Goal: Obtain resource: Download file/media

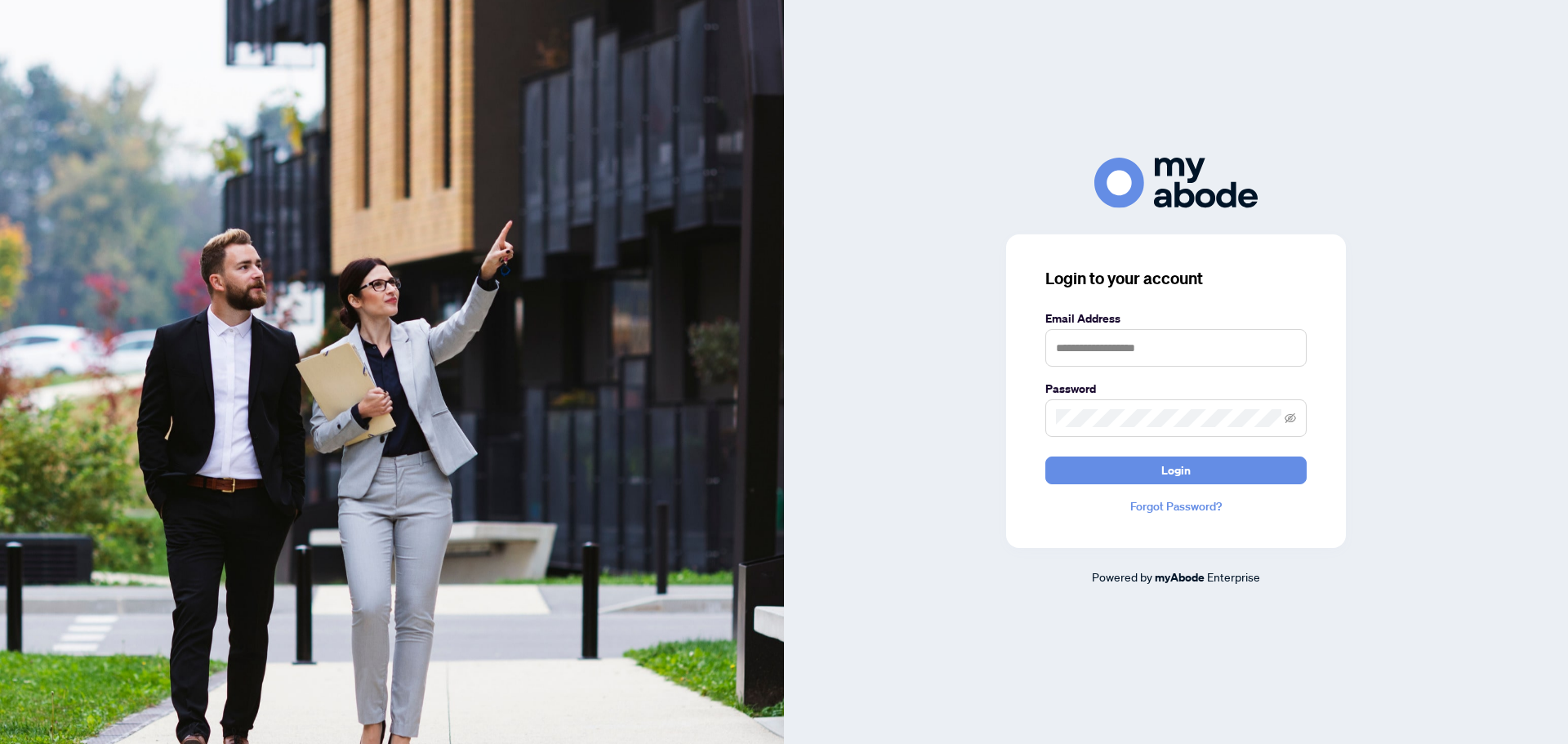
click at [1193, 372] on form "Email Address Password Login" at bounding box center [1176, 397] width 261 height 175
click at [1181, 353] on input "text" at bounding box center [1176, 348] width 261 height 38
type input "**********"
click at [1045, 457] on button "Login" at bounding box center [1176, 470] width 261 height 28
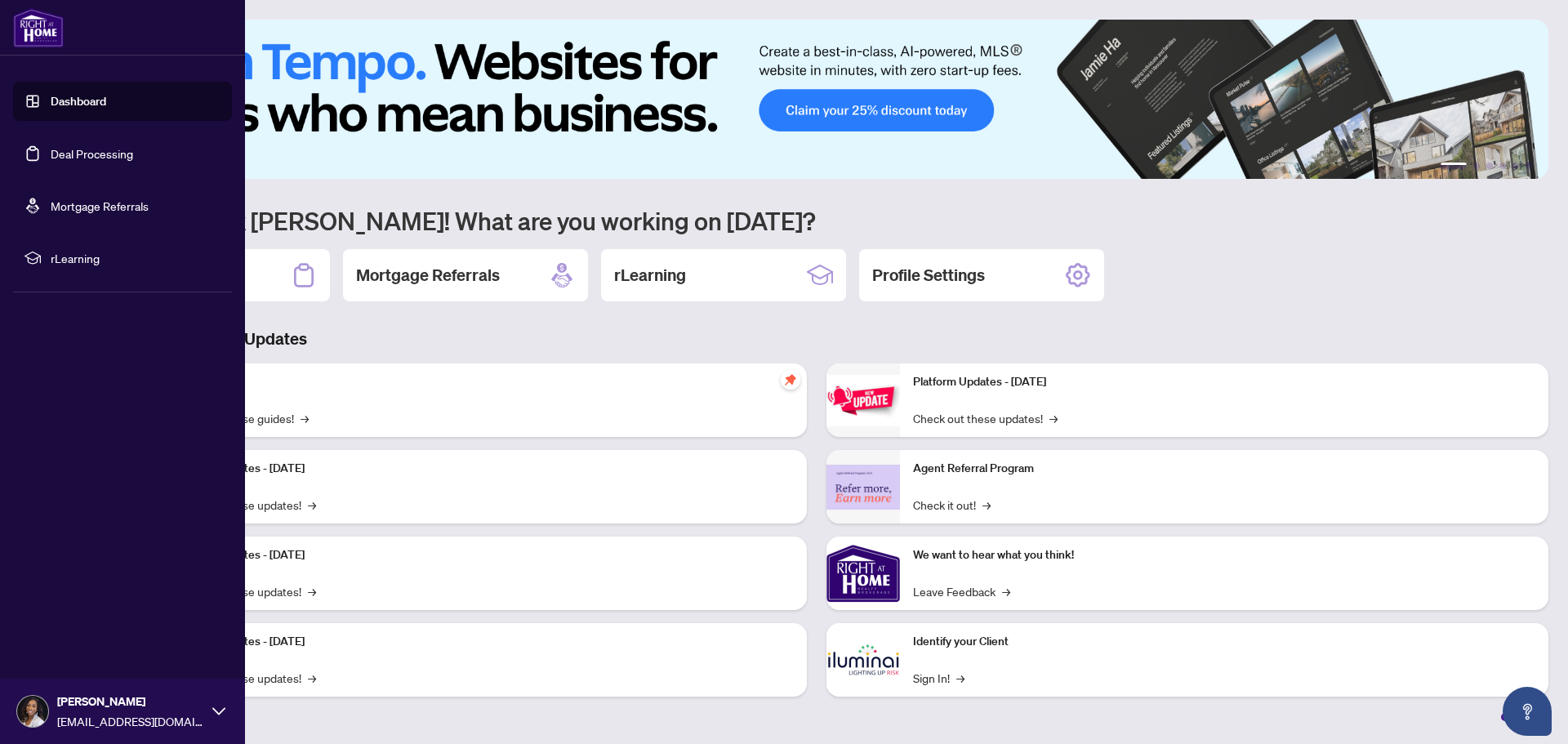
click at [51, 158] on link "Deal Processing" at bounding box center [92, 153] width 83 height 15
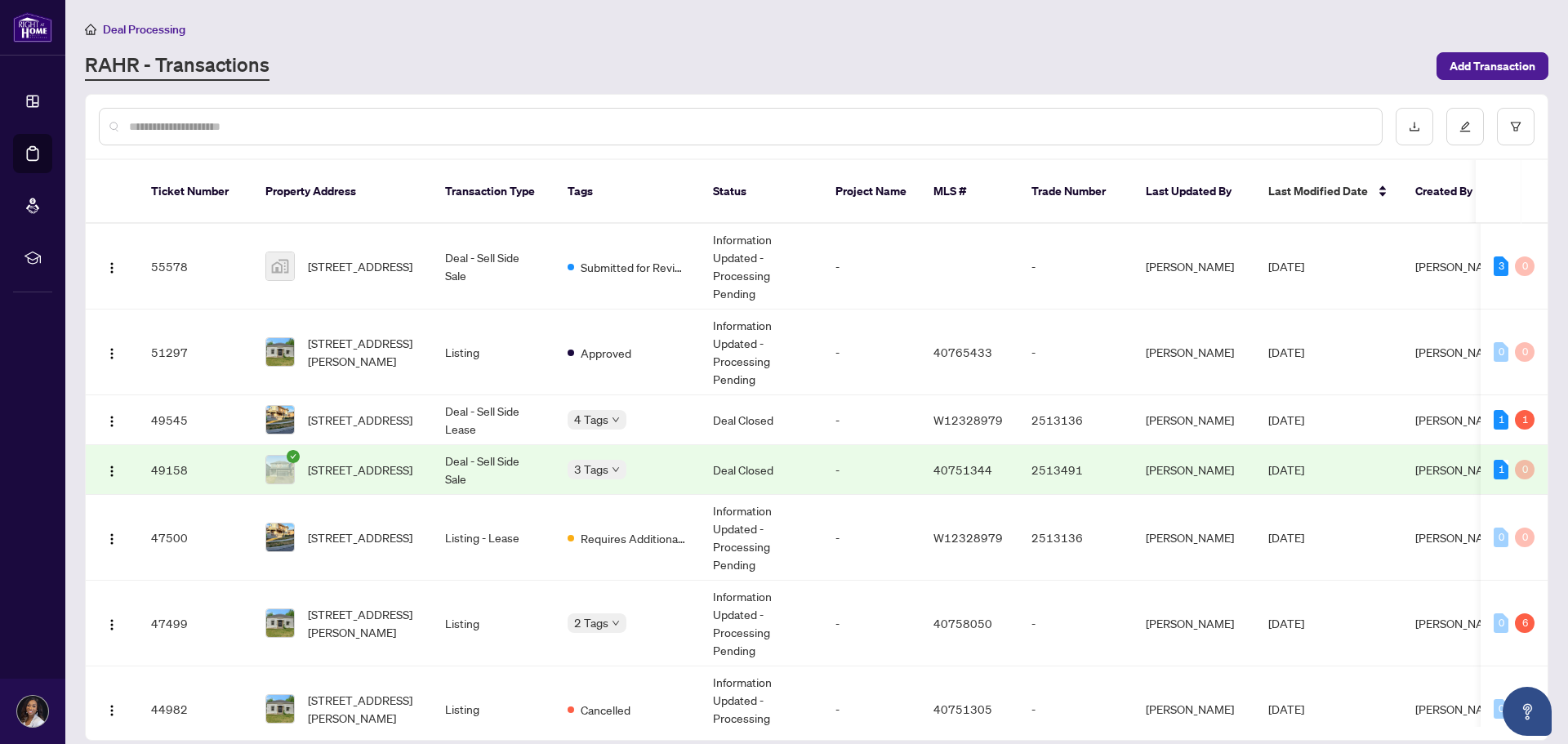
click at [713, 453] on td "Deal Closed" at bounding box center [761, 470] width 122 height 50
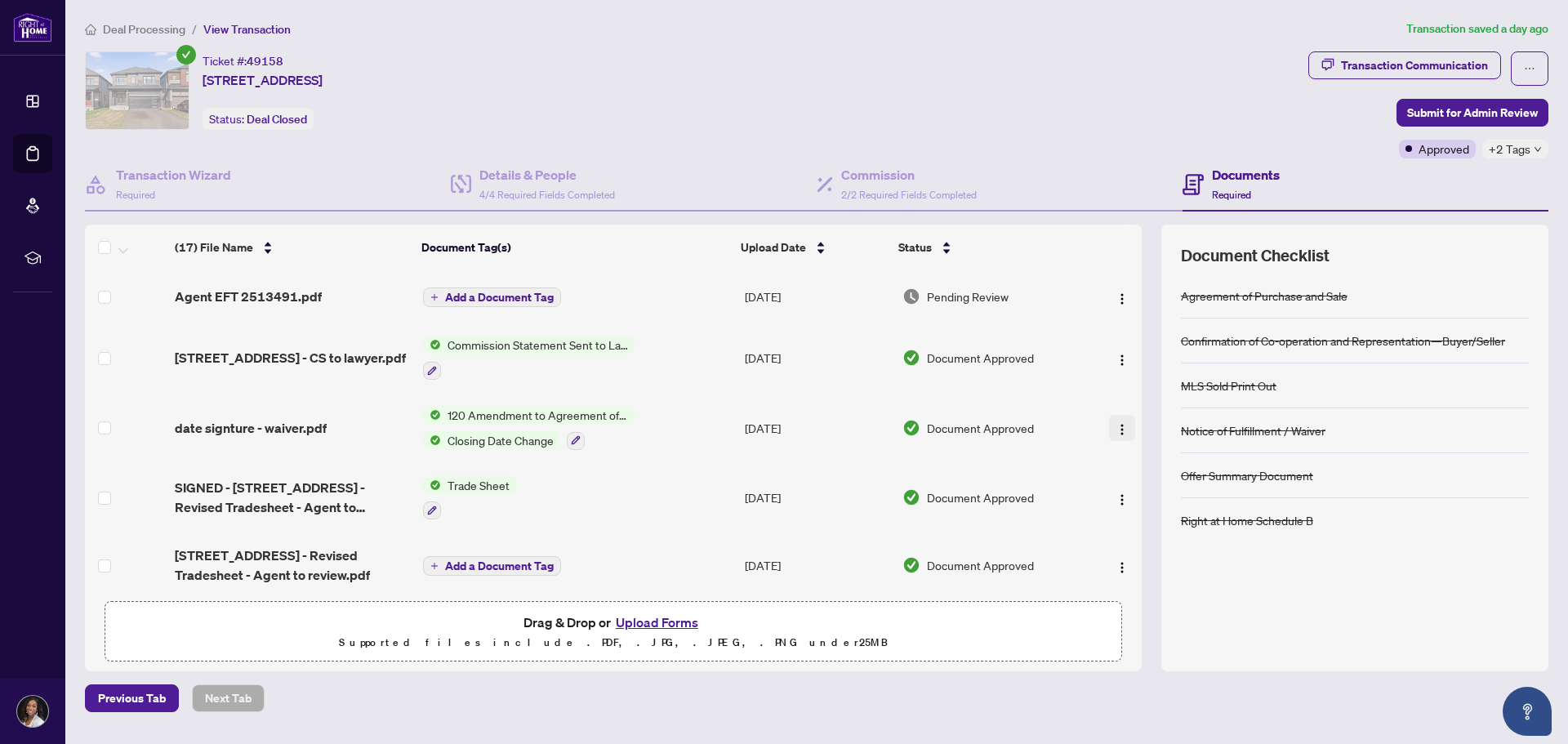
click at [1118, 429] on img "button" at bounding box center [1122, 429] width 13 height 13
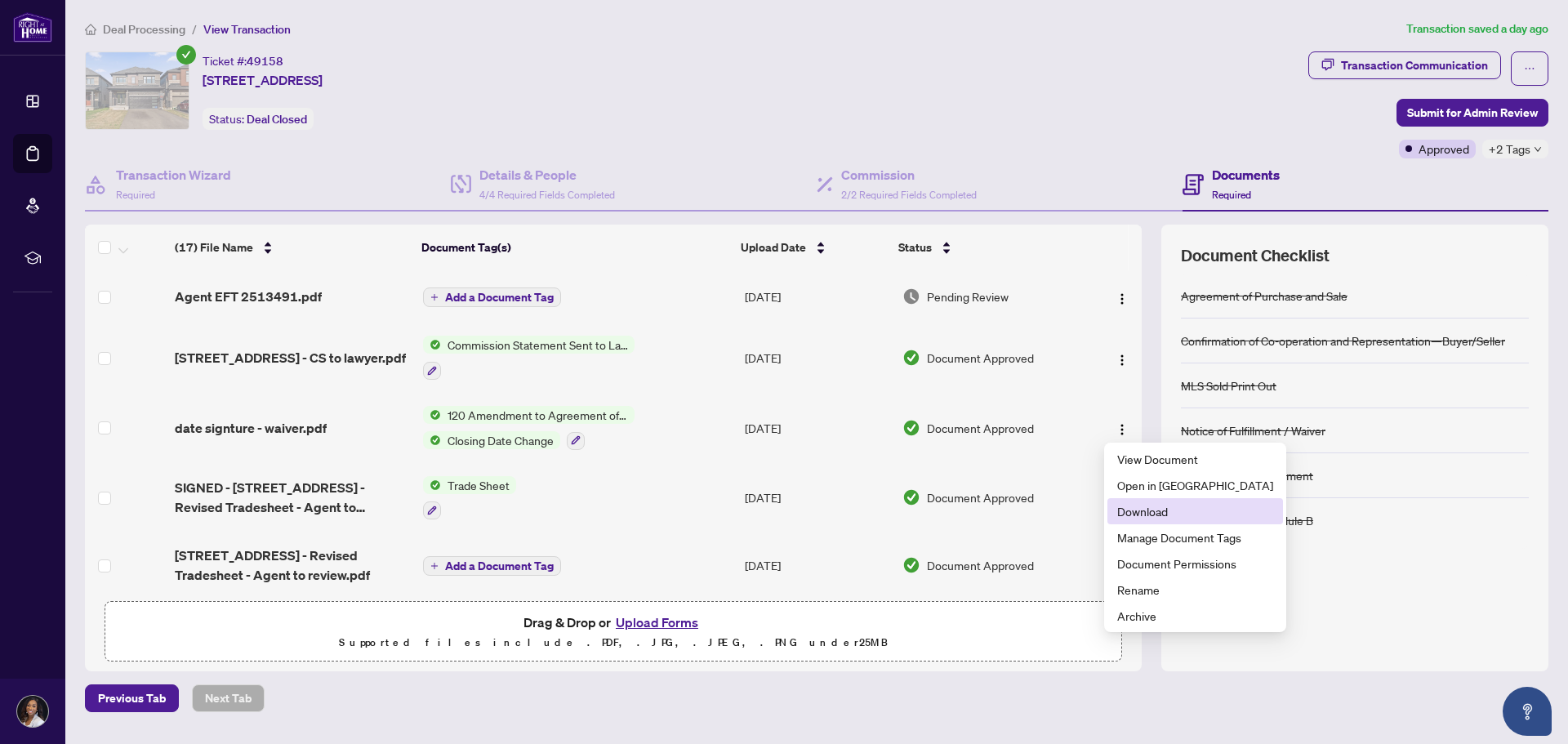
click at [1148, 510] on span "Download" at bounding box center [1194, 511] width 156 height 18
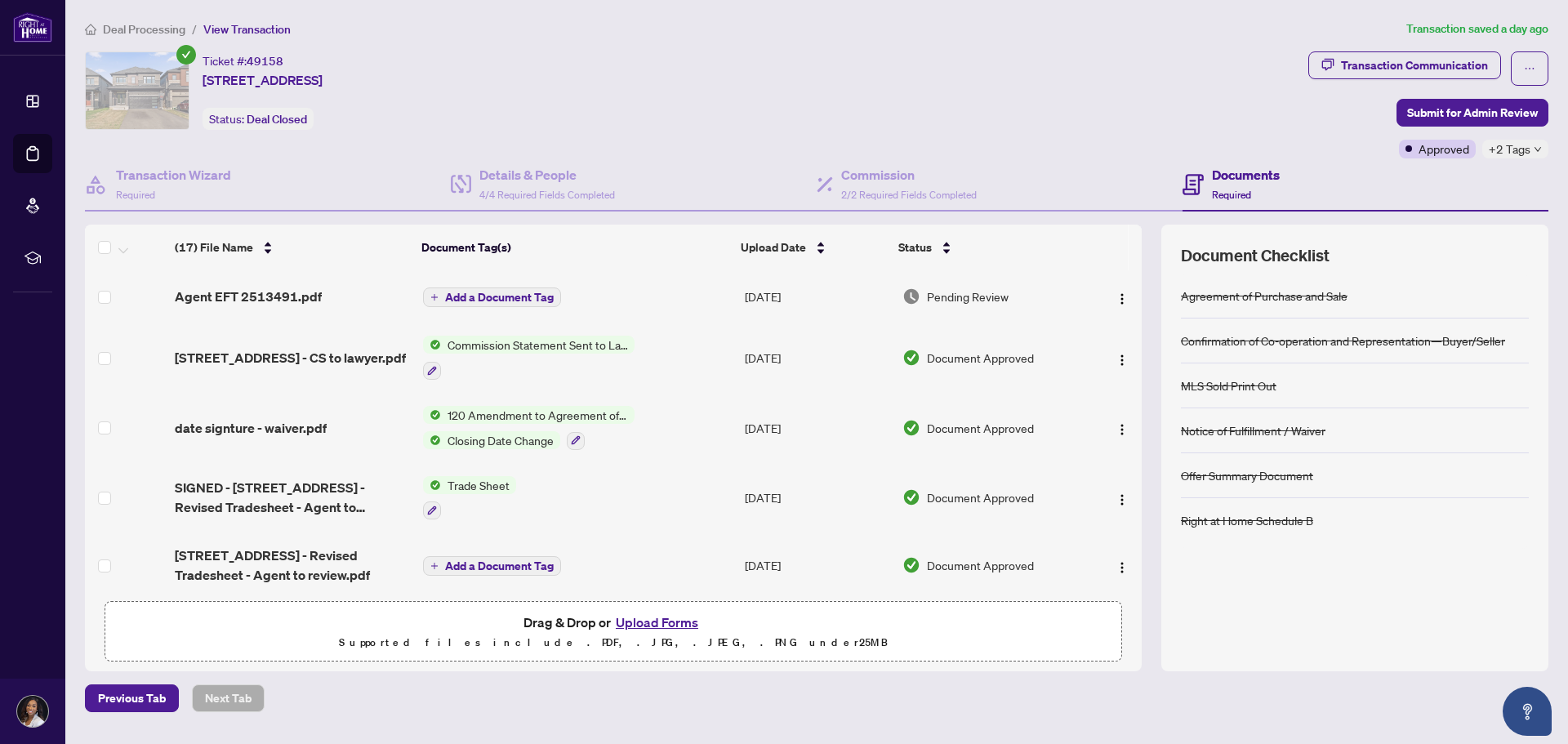
scroll to position [300, 0]
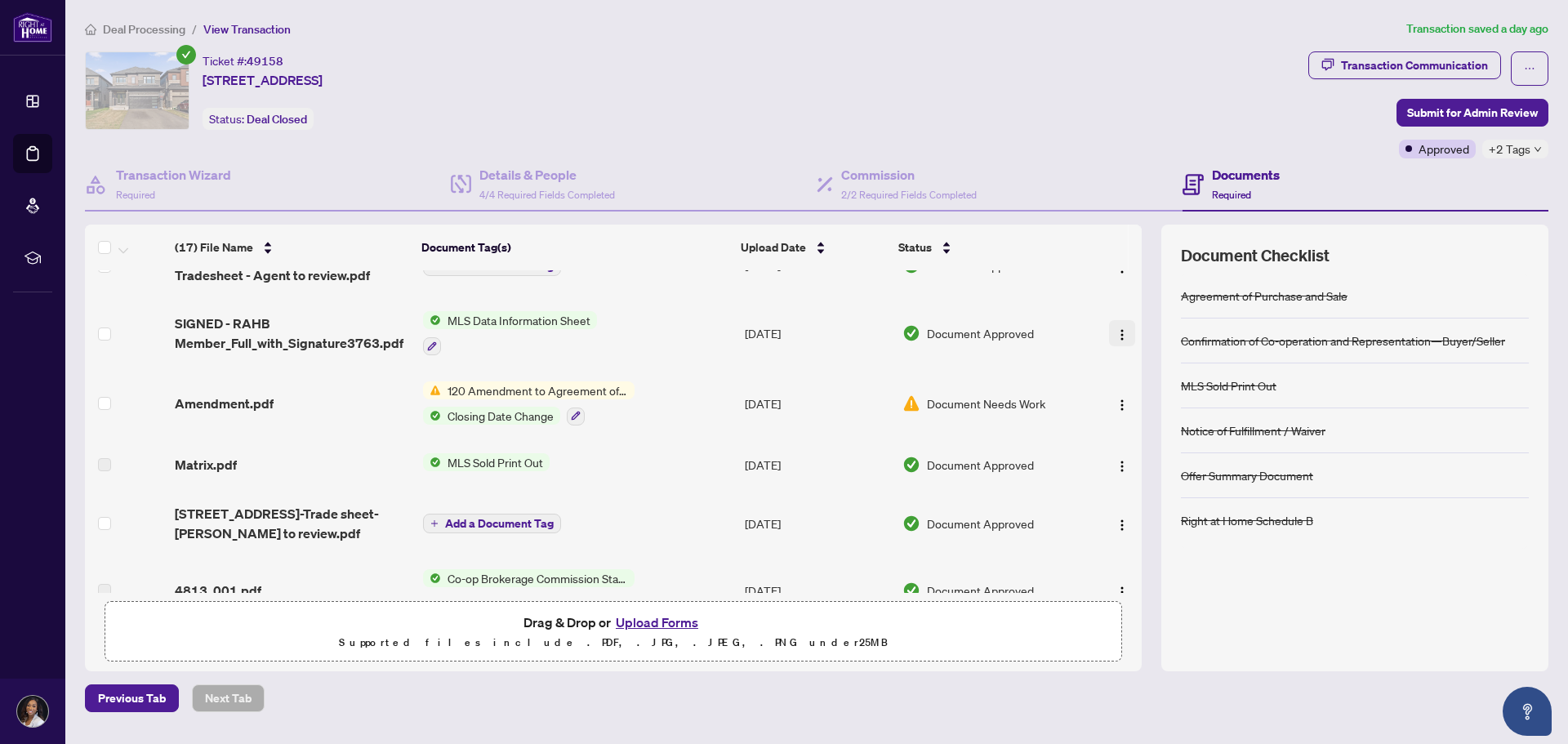
click at [1120, 333] on img "button" at bounding box center [1122, 335] width 13 height 13
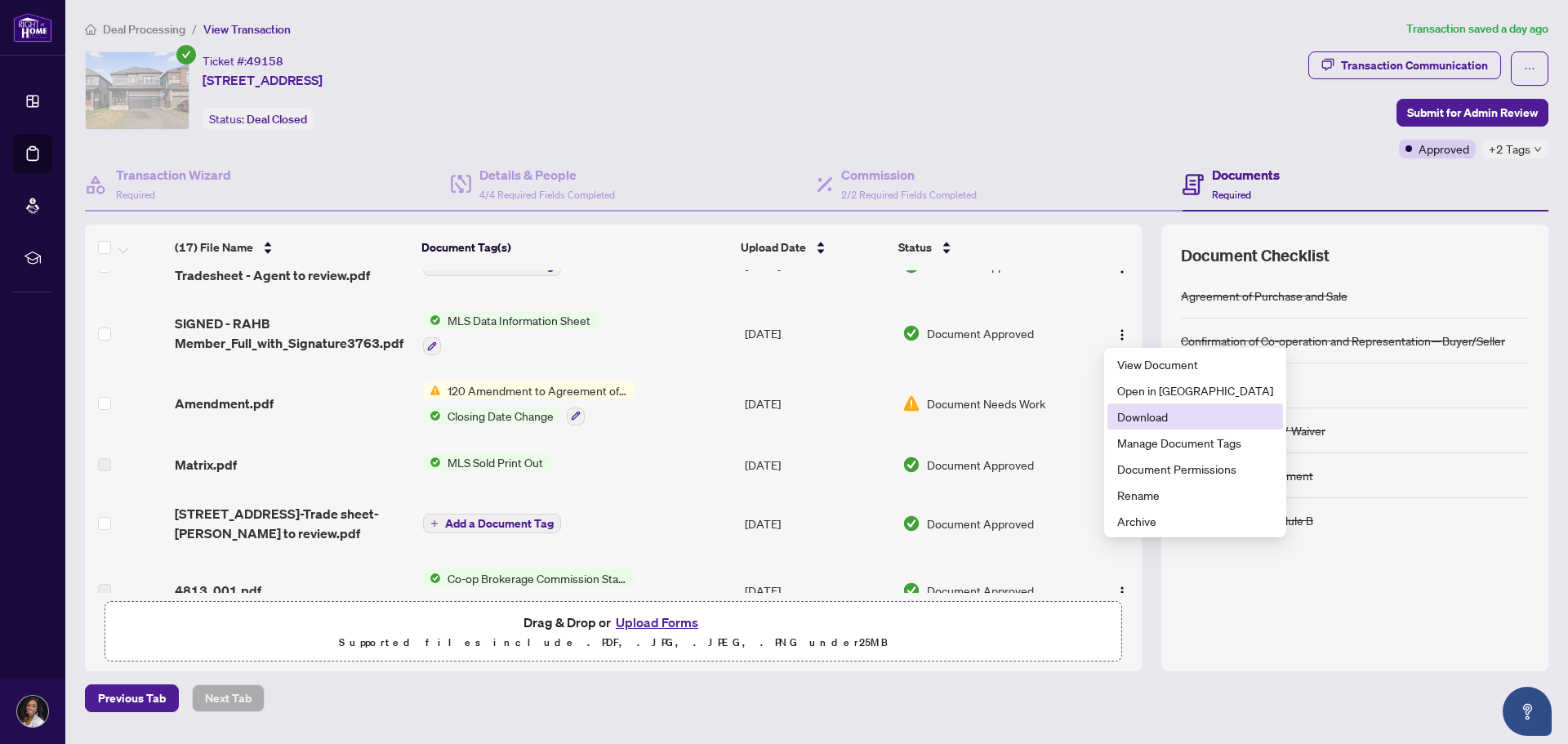
click at [1136, 415] on span "Download" at bounding box center [1194, 416] width 156 height 18
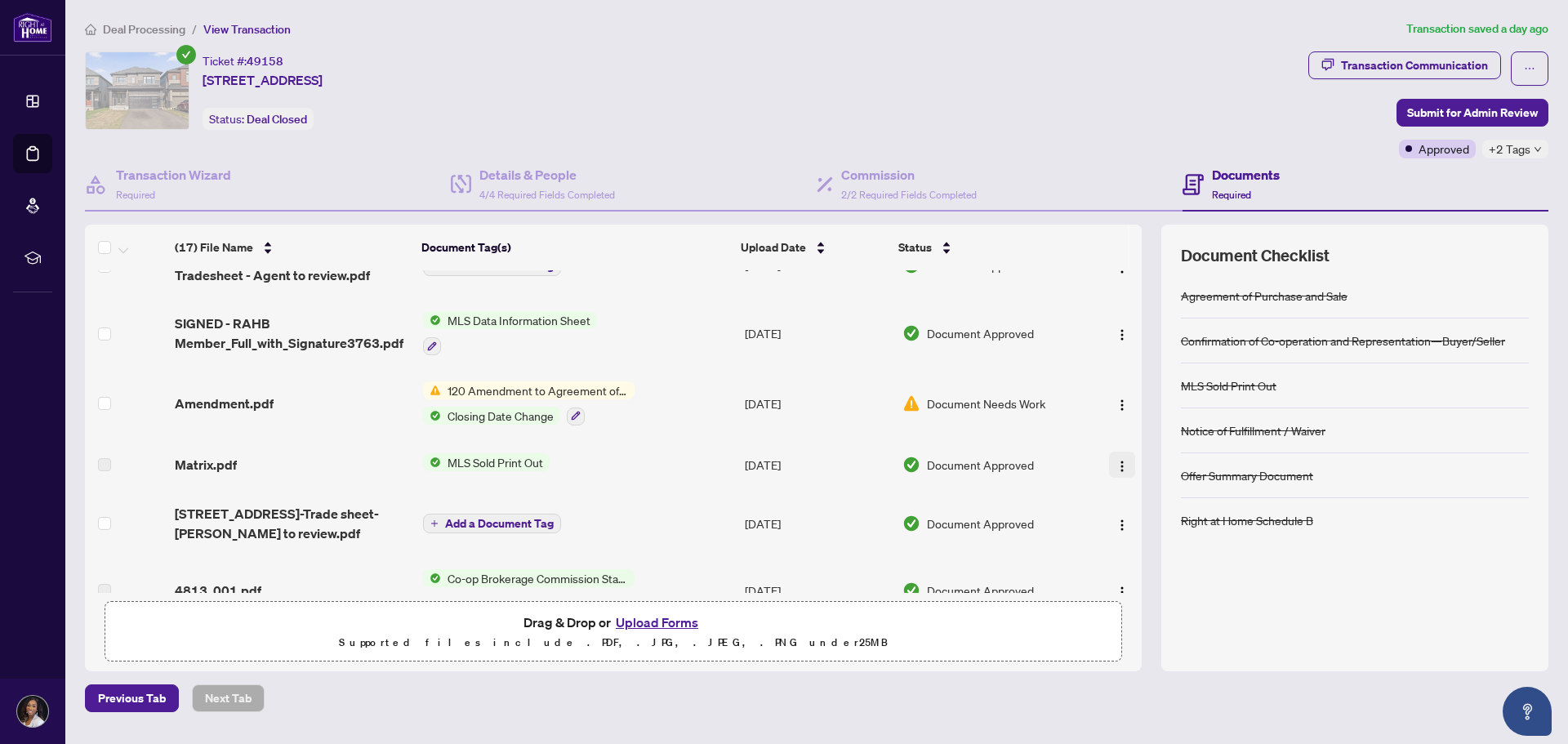
click at [1119, 473] on button "button" at bounding box center [1122, 464] width 26 height 26
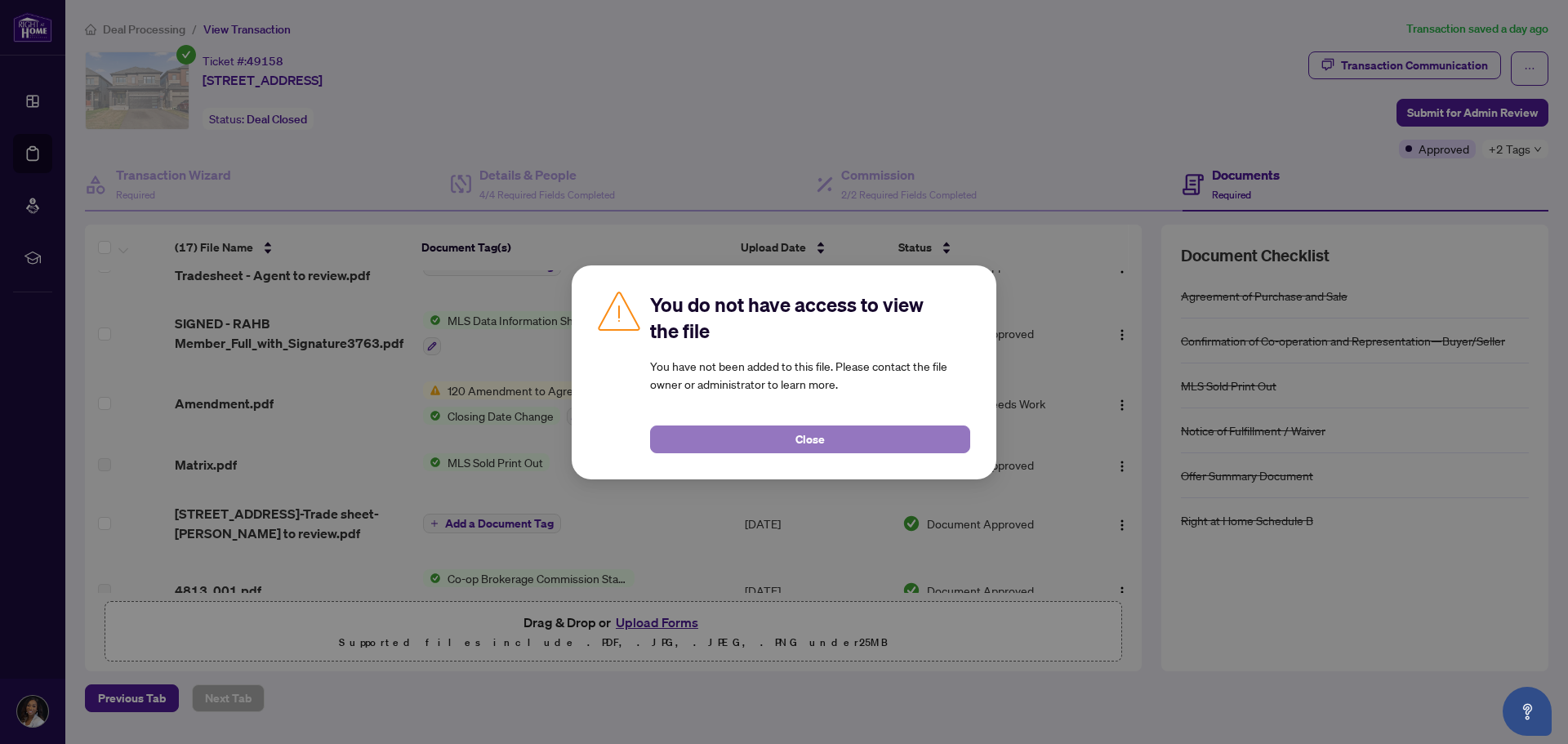
click at [904, 440] on button "Close" at bounding box center [810, 440] width 320 height 28
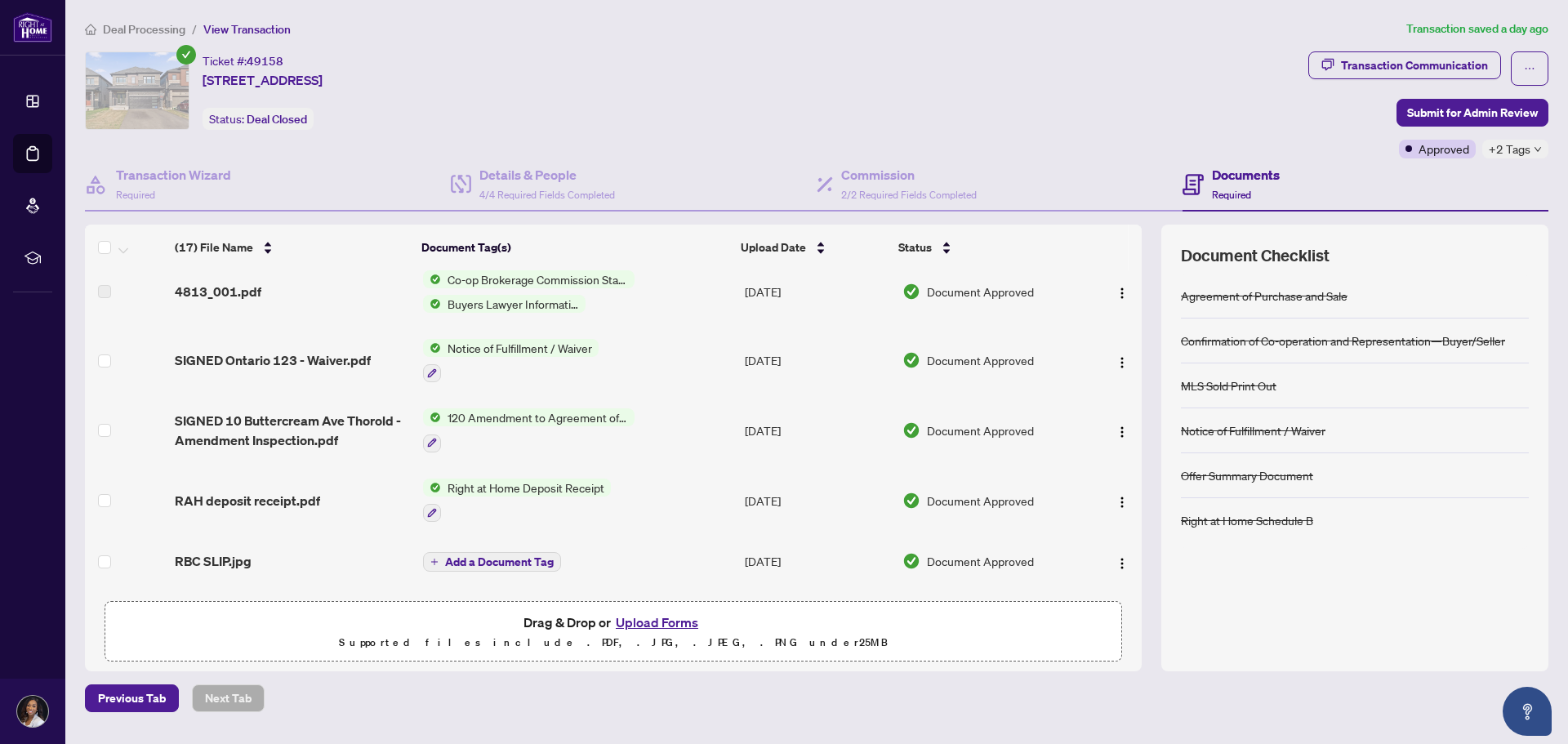
scroll to position [789, 0]
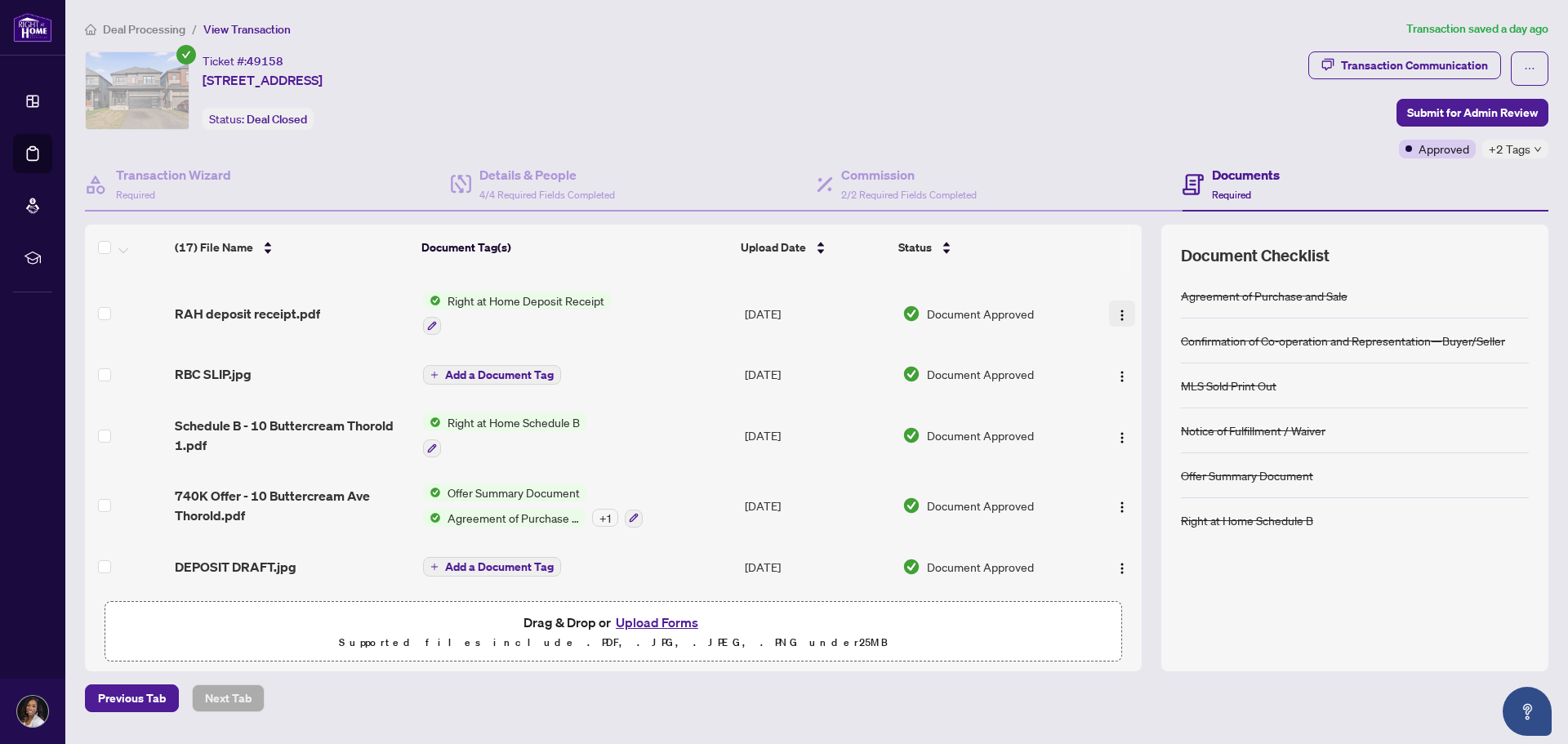
click at [1116, 314] on img "button" at bounding box center [1122, 315] width 13 height 13
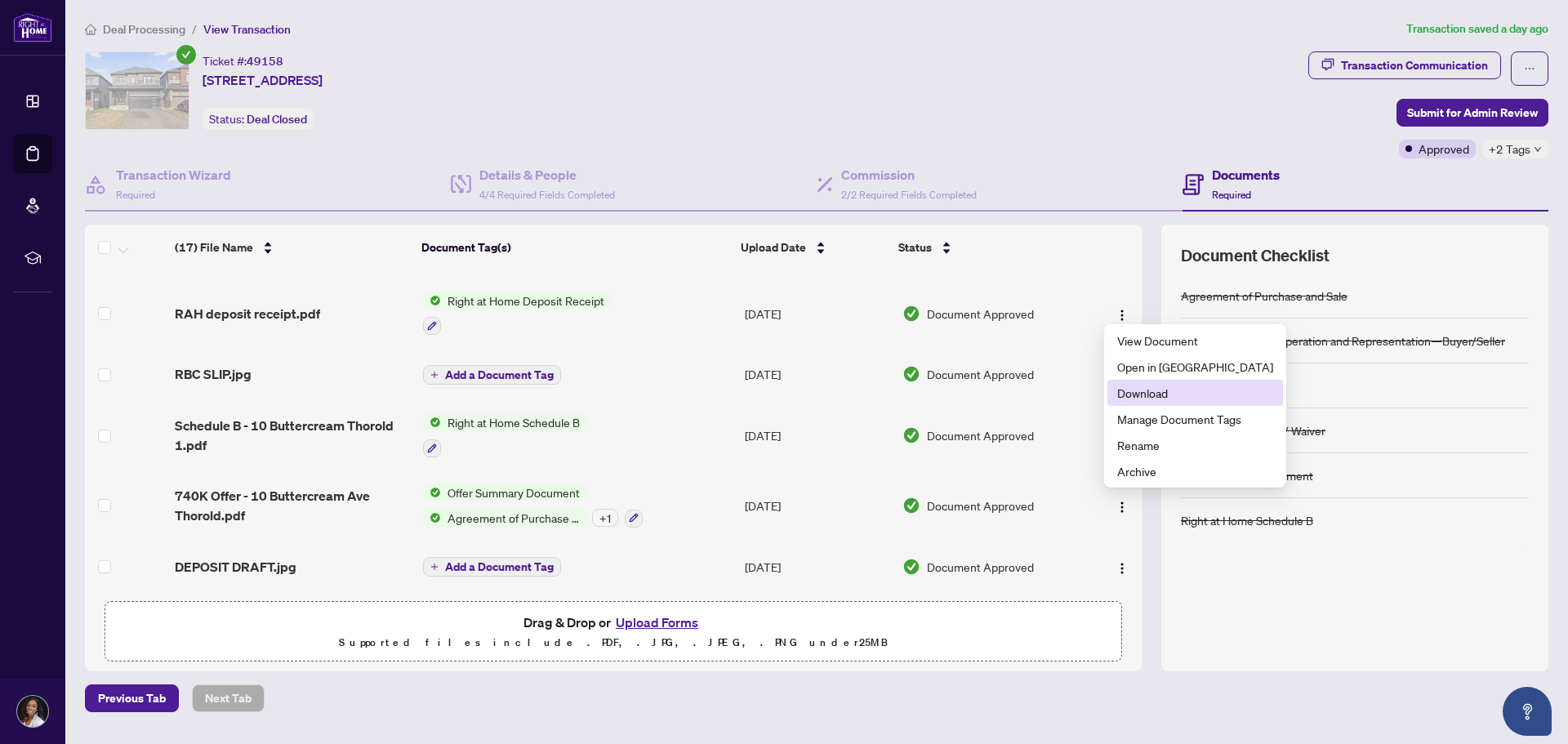
click at [1125, 397] on span "Download" at bounding box center [1194, 392] width 156 height 18
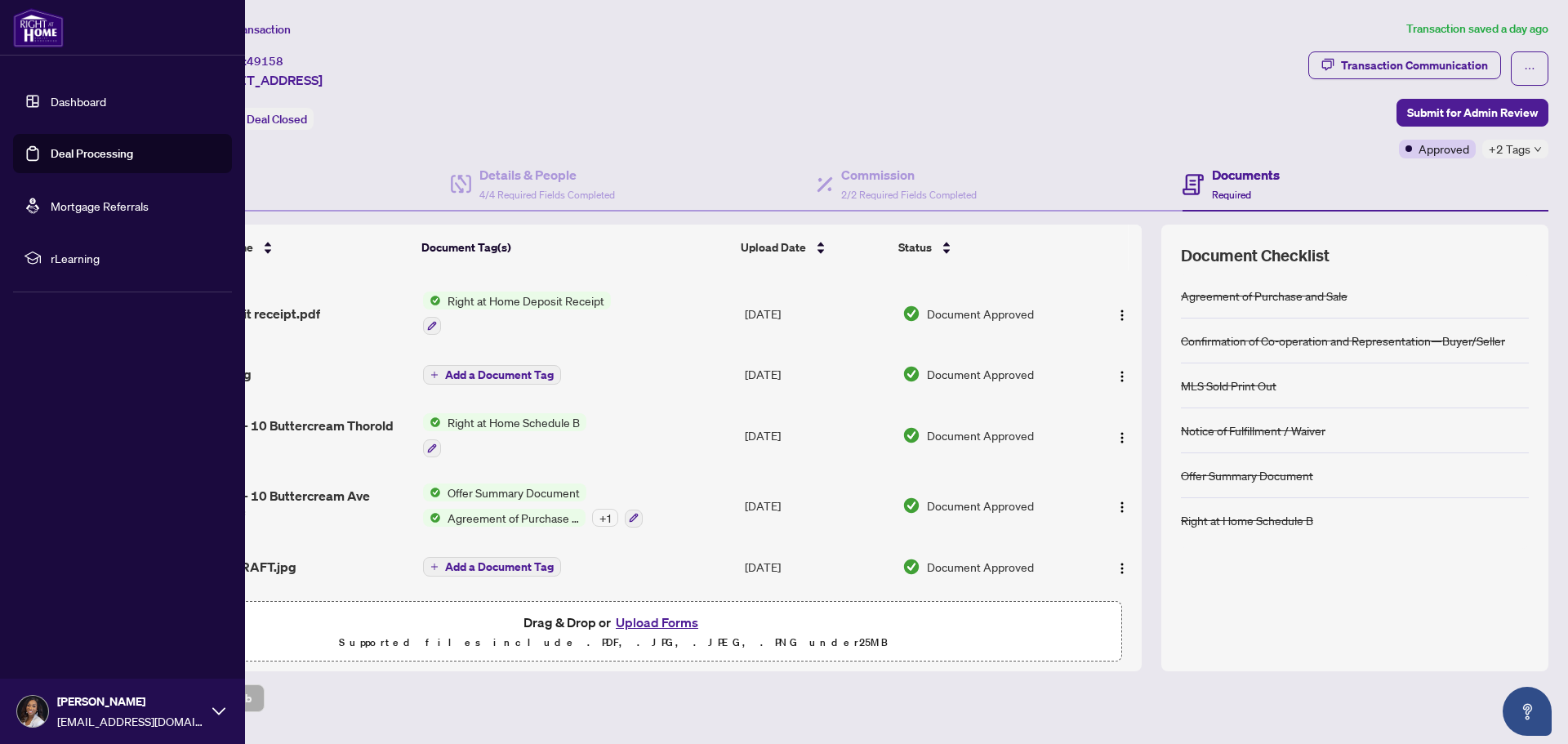
click at [29, 44] on img at bounding box center [38, 28] width 51 height 40
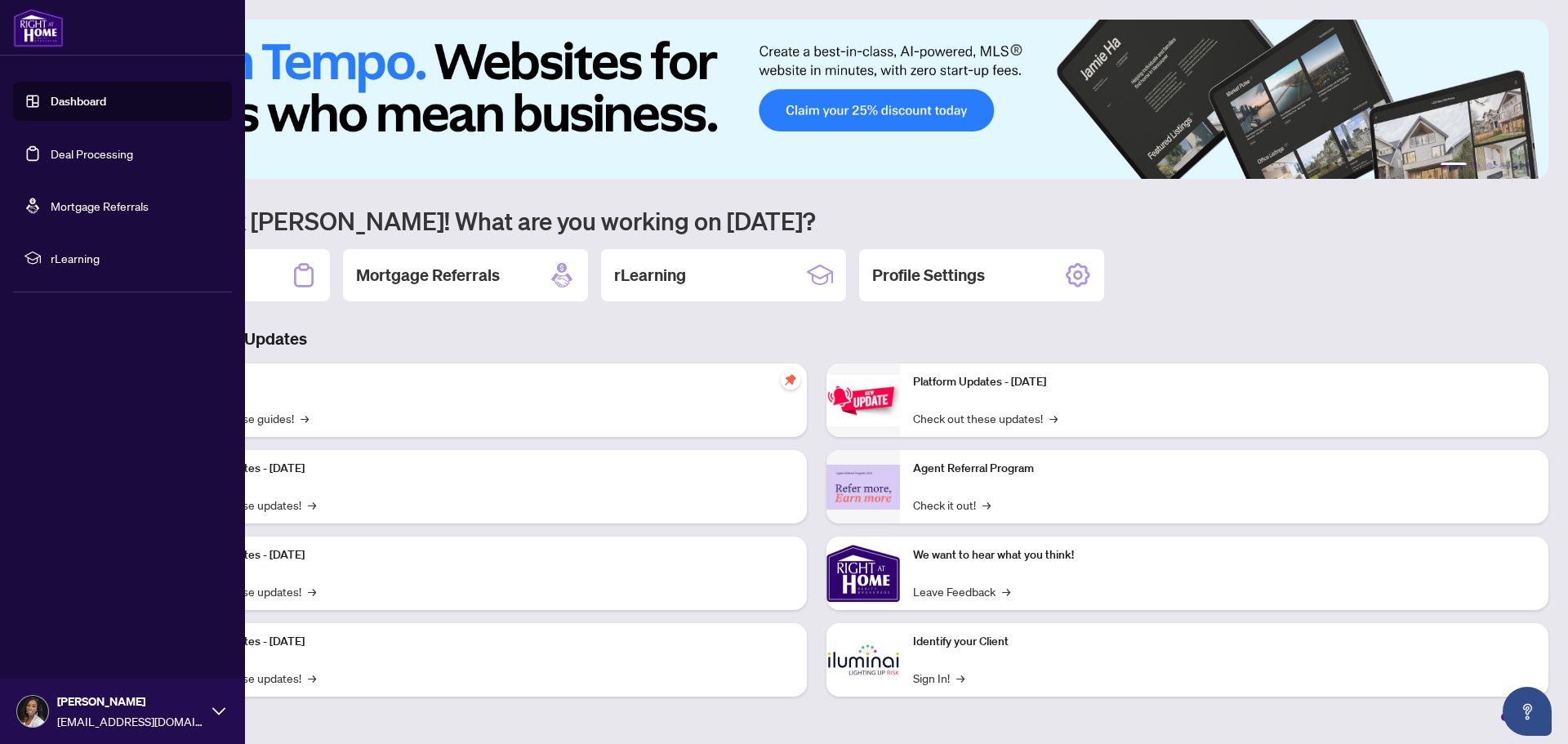
click at [51, 152] on link "Deal Processing" at bounding box center [92, 153] width 83 height 15
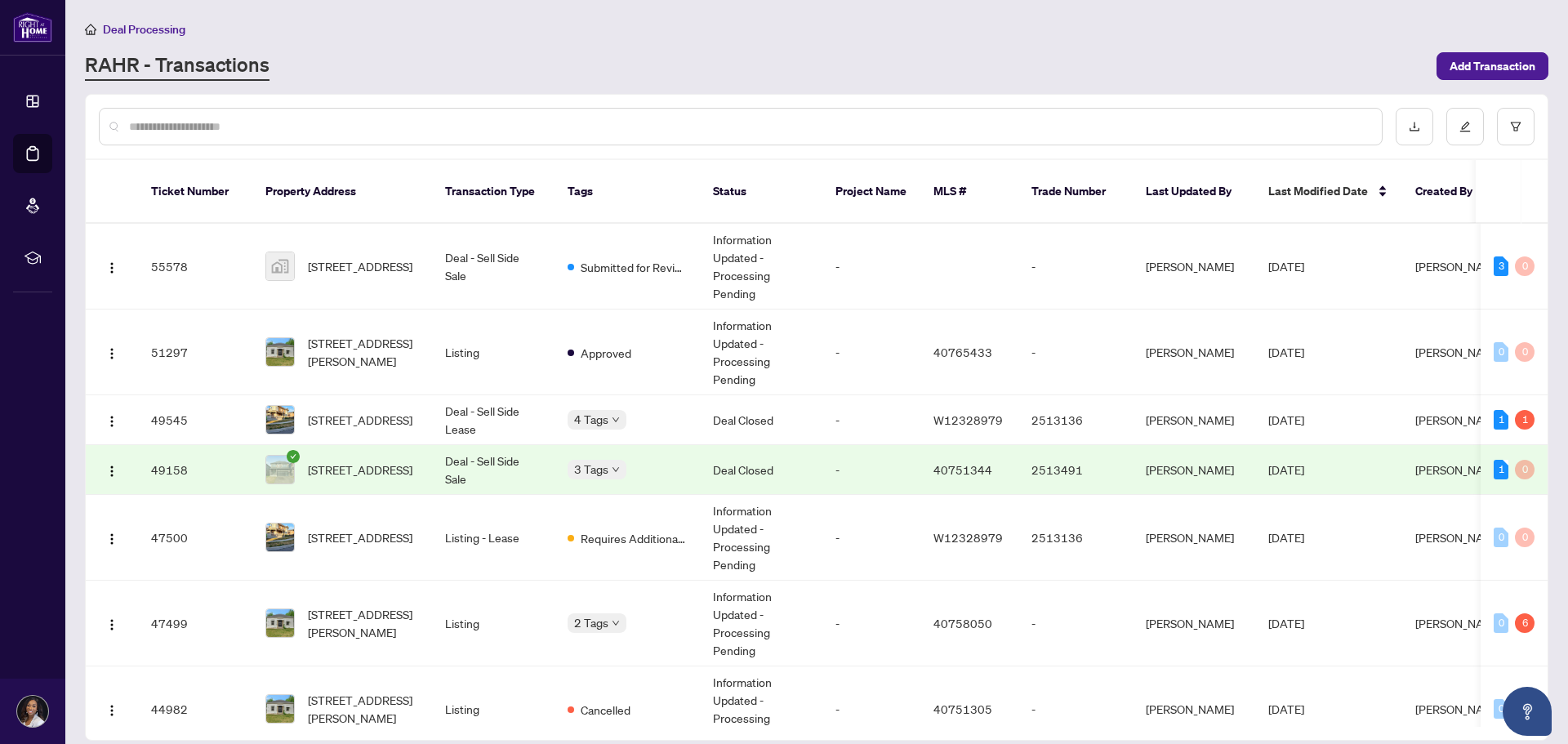
scroll to position [300, 0]
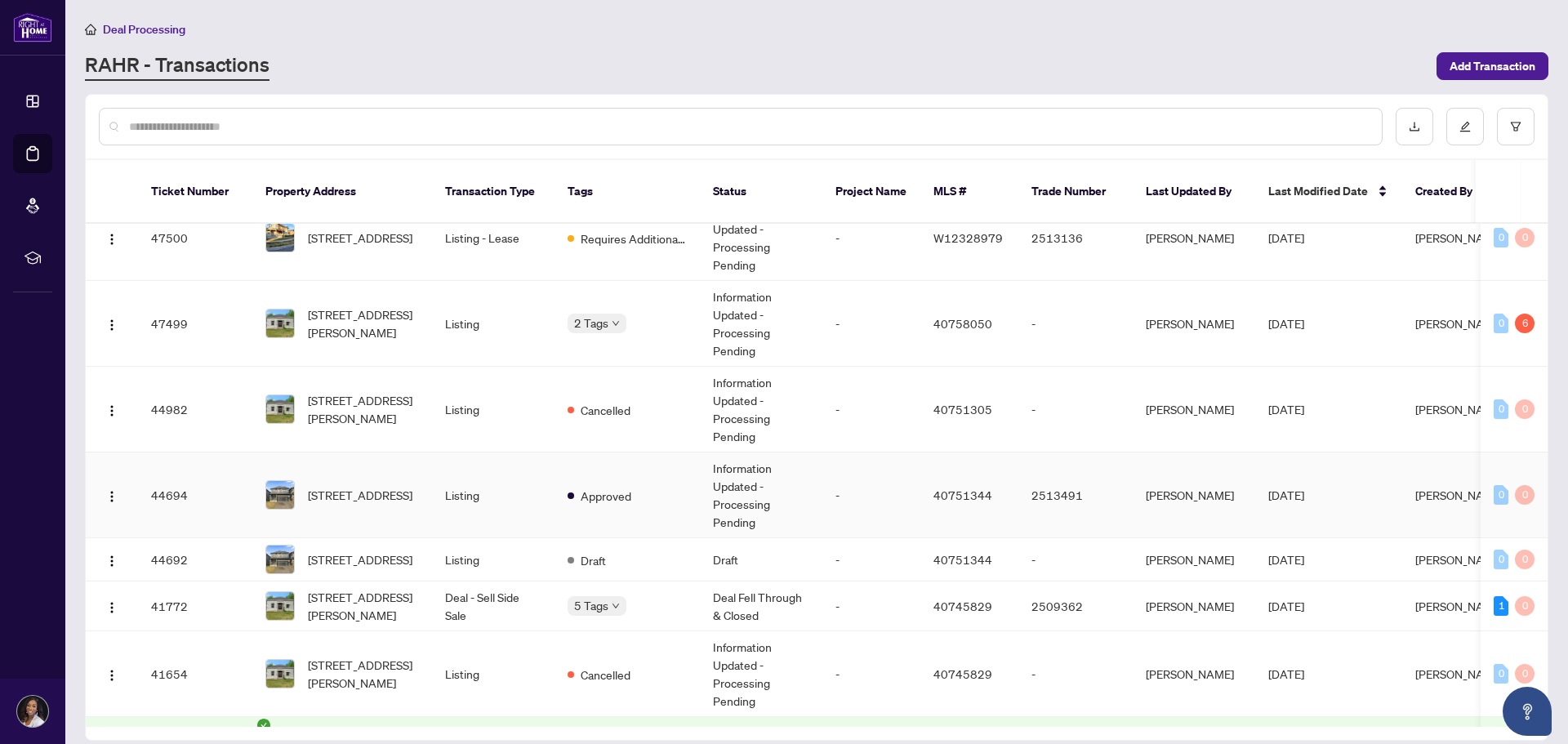
click at [442, 491] on td "Listing" at bounding box center [493, 495] width 122 height 86
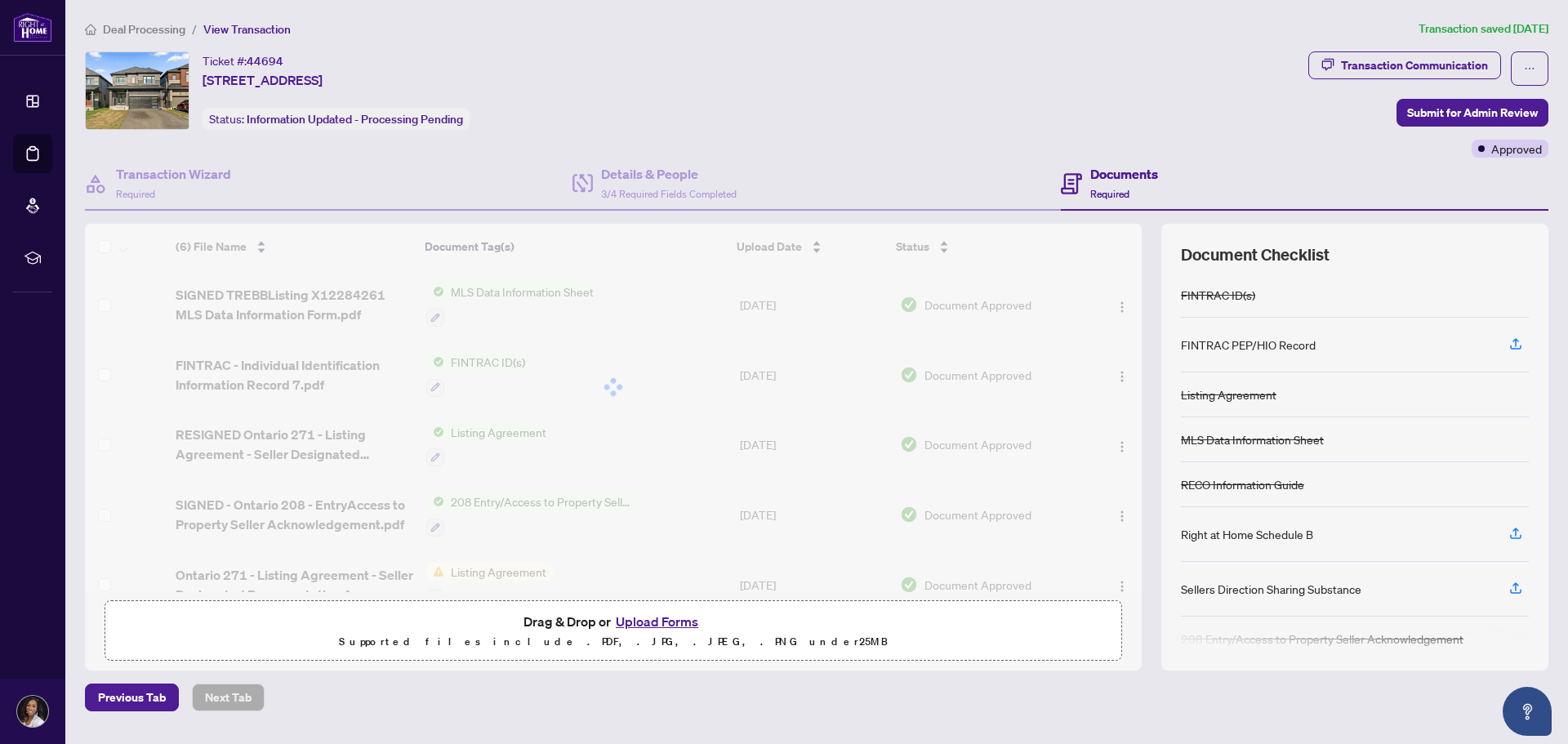
drag, startPoint x: 1142, startPoint y: 425, endPoint x: 1142, endPoint y: 439, distance: 14.0
click at [1142, 439] on div "(6) File Name Document Tag(s) Upload Date Status (6) File Name Document Tag(s) …" at bounding box center [817, 447] width 1463 height 447
